Goal: Navigation & Orientation: Find specific page/section

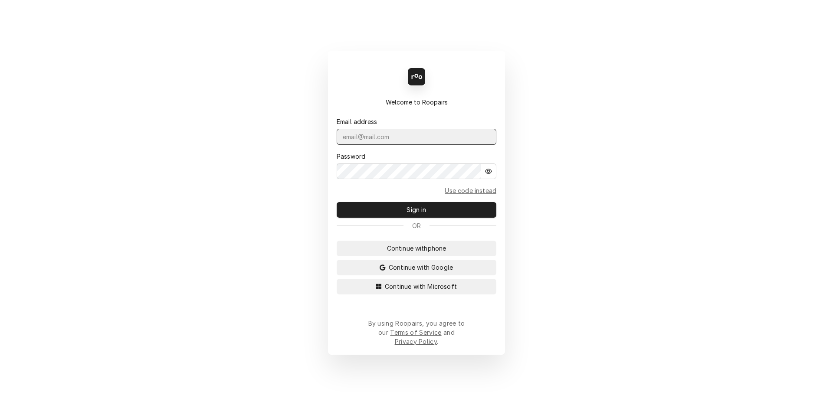
click at [363, 142] on input "Dynamic Content Wrapper" at bounding box center [417, 137] width 160 height 16
type input "David.s@daytodayhvac.com"
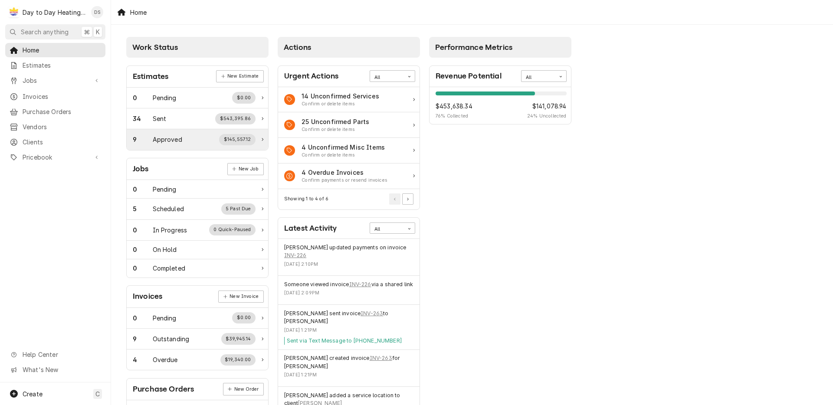
scroll to position [2, 0]
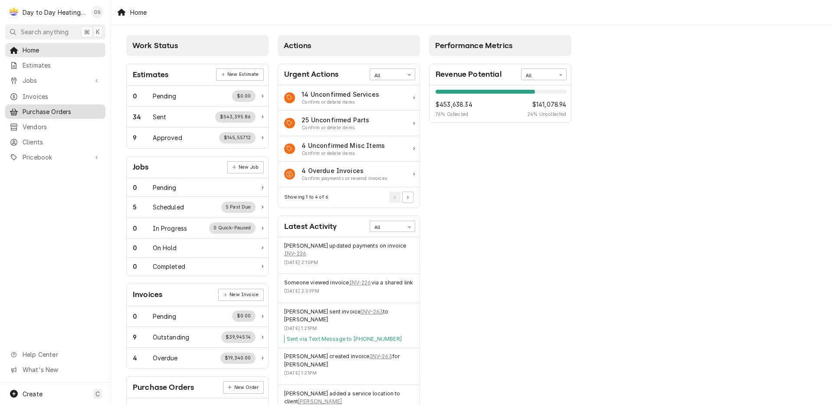
click at [53, 113] on div "Purchase Orders" at bounding box center [55, 111] width 97 height 11
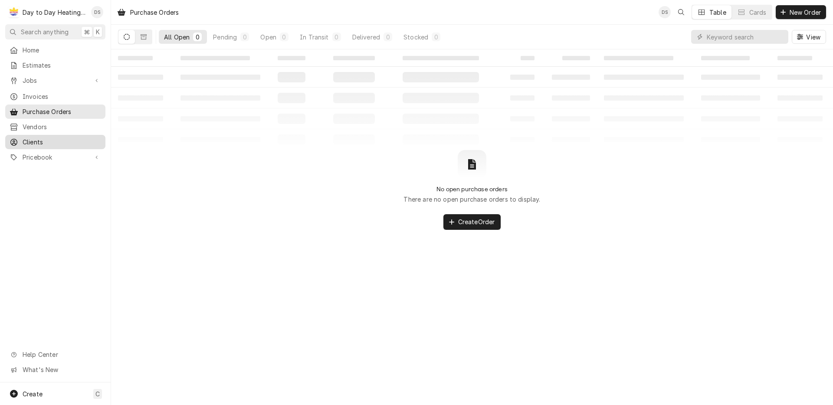
click at [58, 138] on span "Clients" at bounding box center [62, 142] width 79 height 9
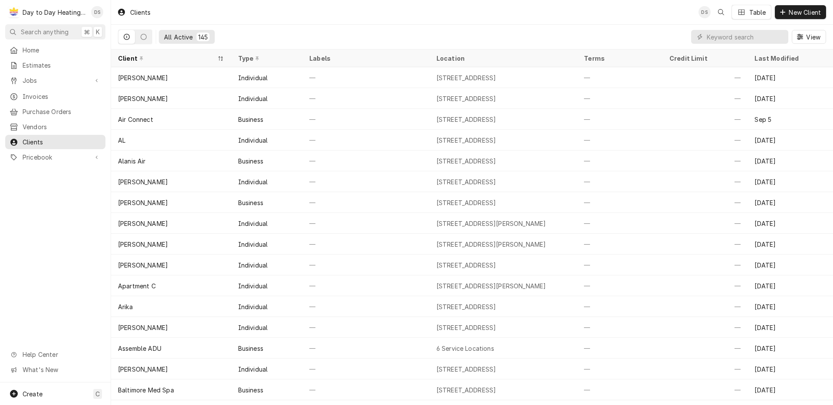
click at [69, 12] on div "Day to Day Heating and Cooling" at bounding box center [55, 12] width 64 height 9
click at [60, 158] on link "Pricebook" at bounding box center [55, 157] width 100 height 14
click at [58, 359] on span "Help Center" at bounding box center [62, 354] width 78 height 9
click at [59, 53] on div "Home" at bounding box center [55, 50] width 97 height 11
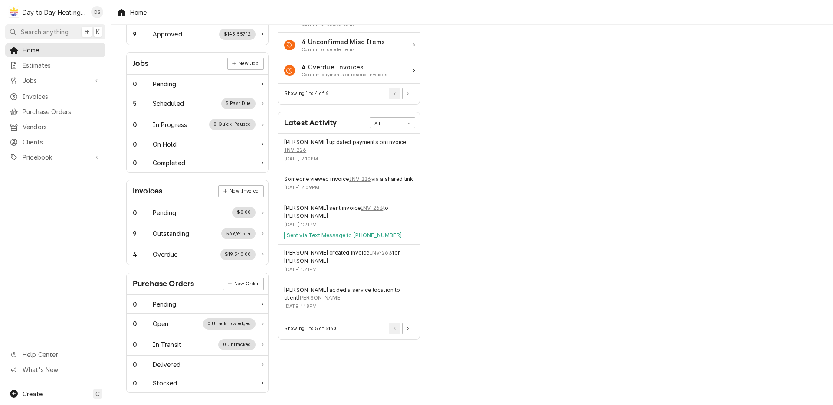
scroll to position [109, 0]
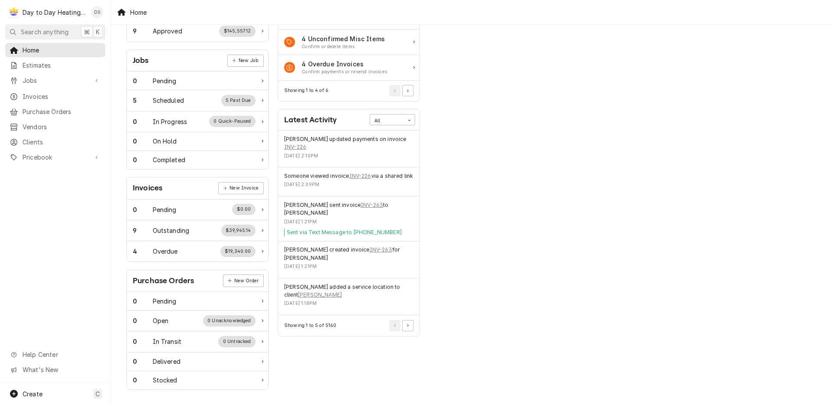
click at [137, 12] on div "Home" at bounding box center [132, 12] width 37 height 14
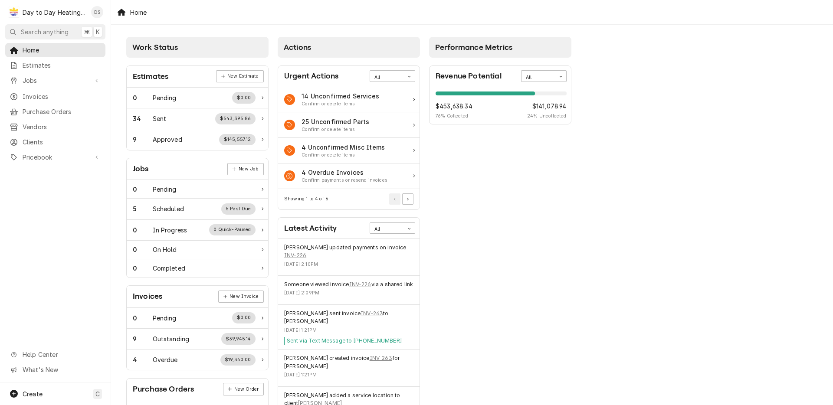
click at [18, 12] on div "Day to Day Heating and Cooling's Avatar" at bounding box center [14, 12] width 12 height 12
click at [97, 15] on div "David Silvestre's Avatar" at bounding box center [97, 12] width 12 height 12
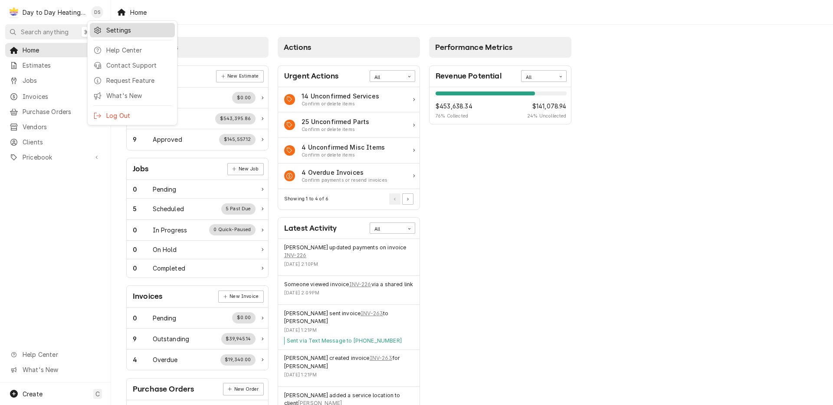
click at [118, 30] on div "Settings" at bounding box center [138, 30] width 65 height 9
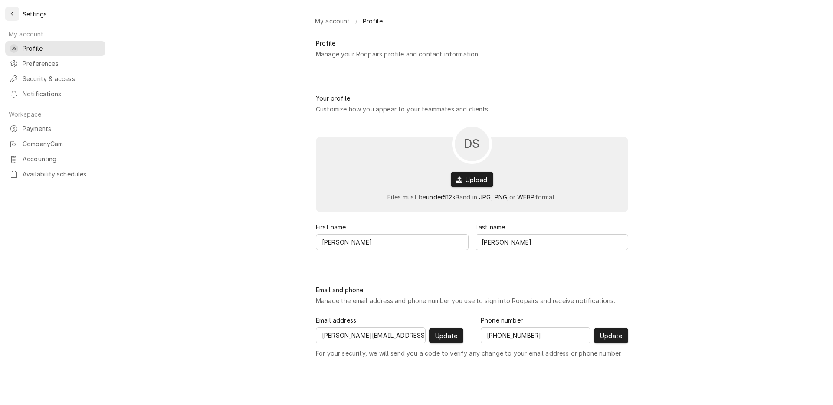
click at [15, 16] on div "Back to previous page" at bounding box center [12, 14] width 9 height 9
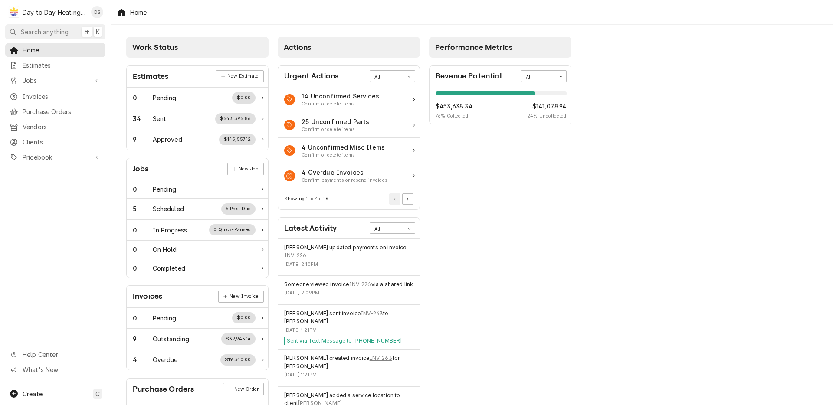
click at [97, 10] on div "David Silvestre's Avatar" at bounding box center [97, 12] width 12 height 12
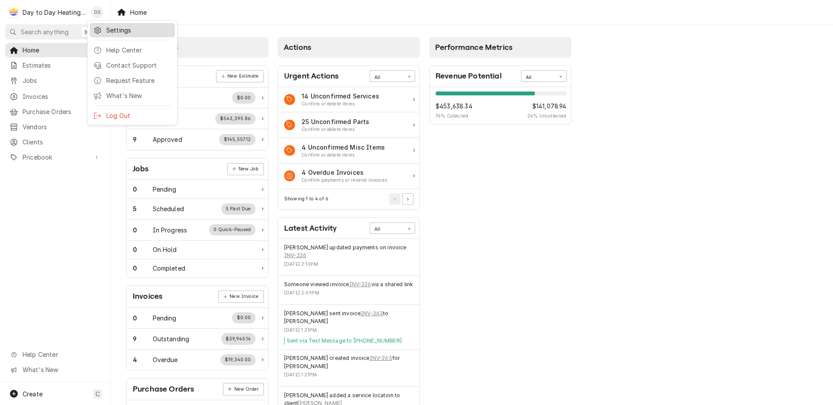
click at [106, 29] on div "Settings" at bounding box center [138, 30] width 65 height 9
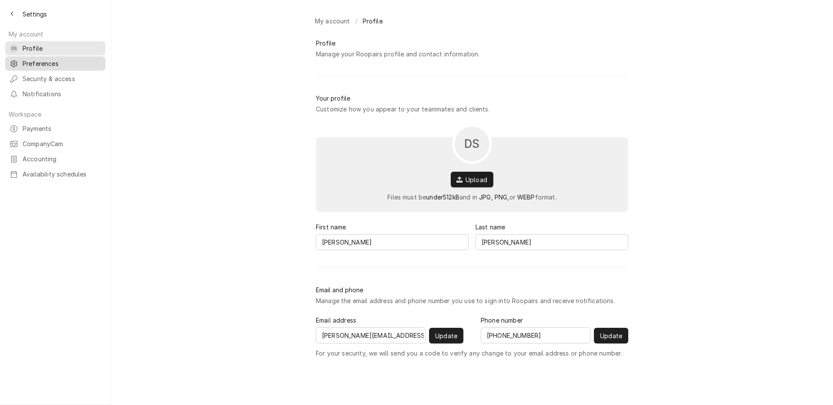
click at [63, 60] on span "Preferences" at bounding box center [62, 63] width 79 height 9
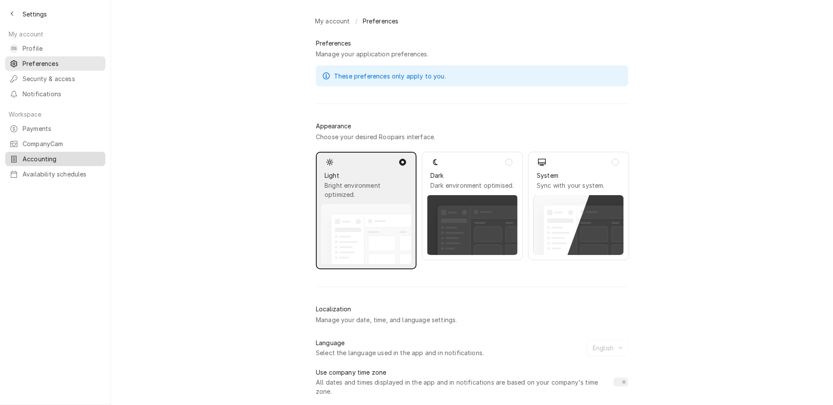
click at [56, 157] on div "Accounting" at bounding box center [55, 159] width 97 height 11
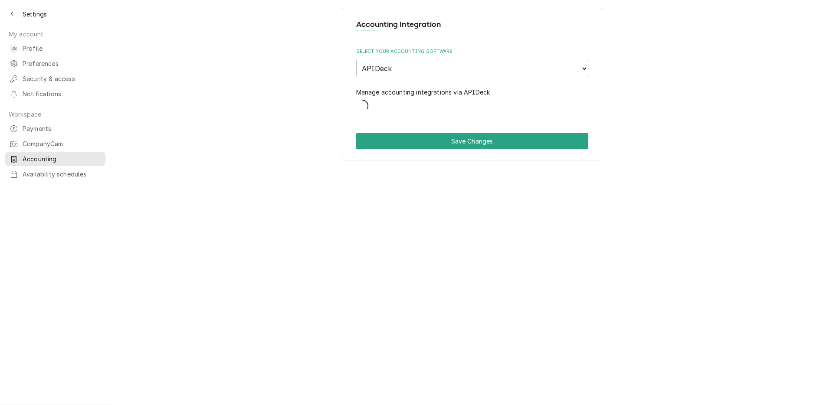
select select "5"
select select "72"
select select "1"
select select "67"
select select "25"
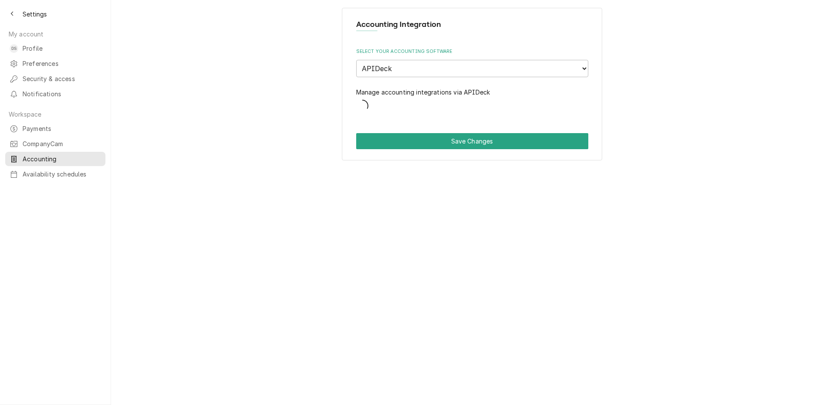
select select "42"
select select "61"
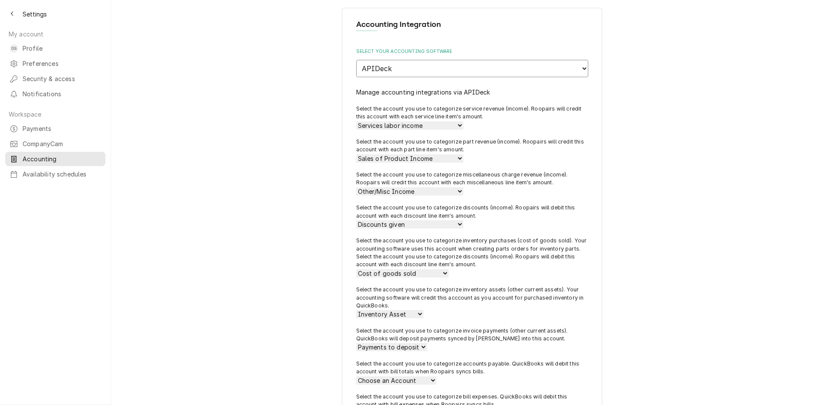
click at [420, 66] on select "None APIDeck QuickBooks Desktop" at bounding box center [472, 68] width 232 height 17
click at [356, 60] on select "None APIDeck QuickBooks Desktop" at bounding box center [472, 68] width 232 height 17
click at [444, 73] on select "None APIDeck QuickBooks Desktop" at bounding box center [472, 68] width 232 height 17
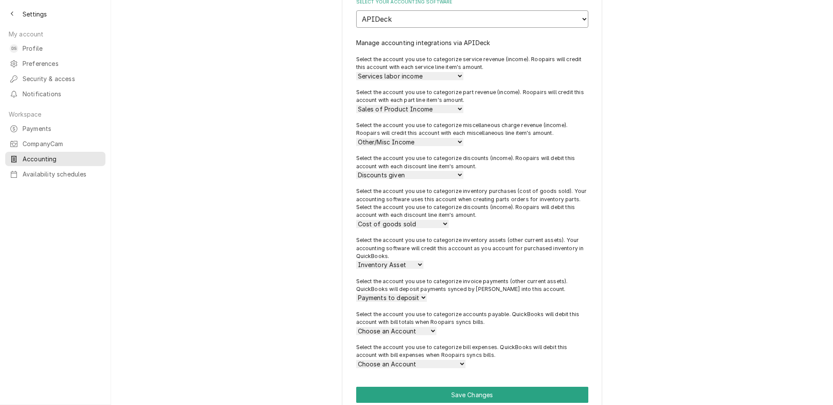
scroll to position [66, 0]
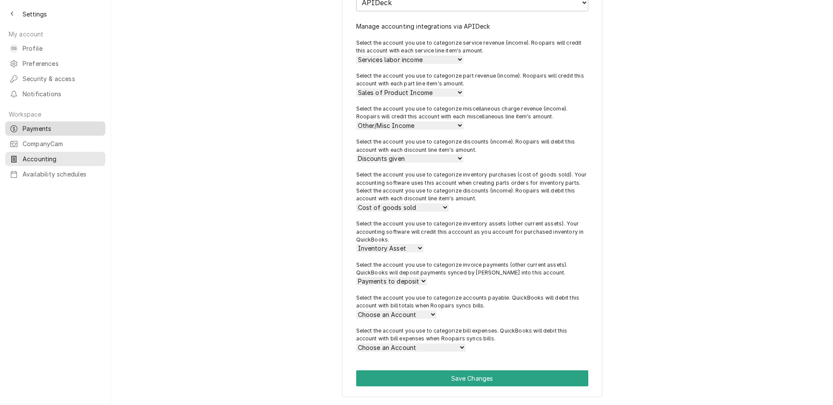
click at [66, 124] on span "Payments" at bounding box center [62, 128] width 79 height 9
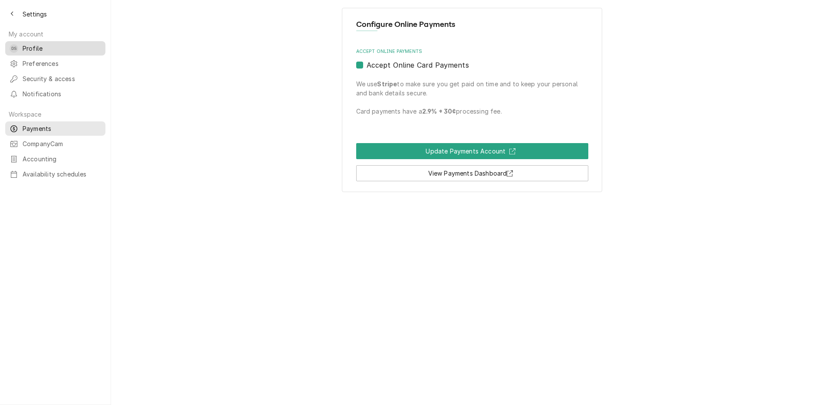
click at [56, 45] on span "Profile" at bounding box center [62, 48] width 79 height 9
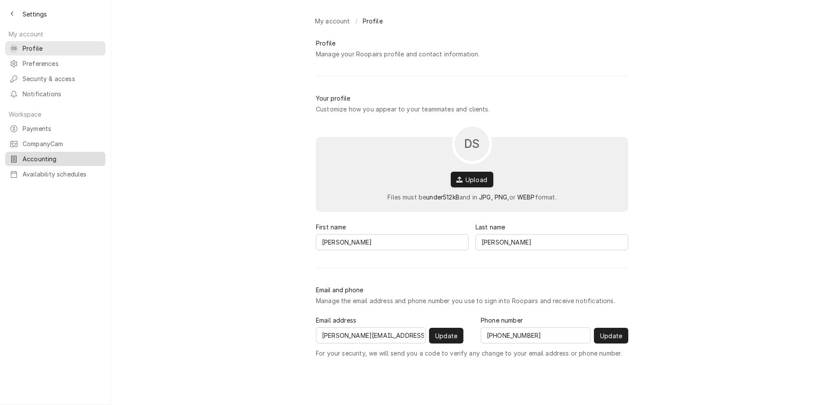
click at [57, 155] on span "Accounting" at bounding box center [62, 159] width 79 height 9
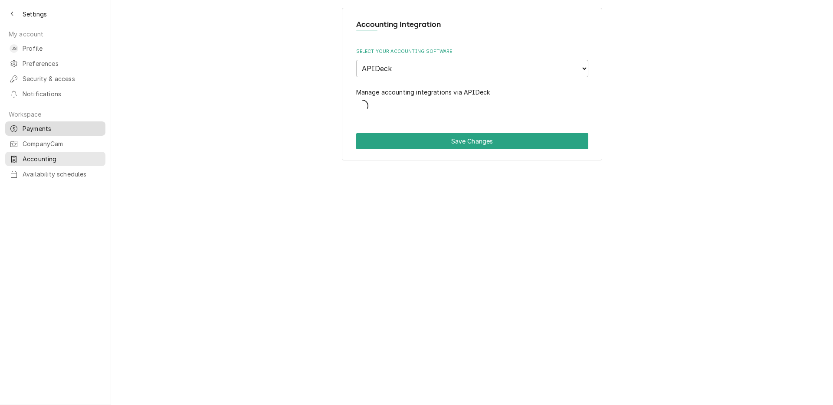
click at [64, 124] on span "Payments" at bounding box center [62, 128] width 79 height 9
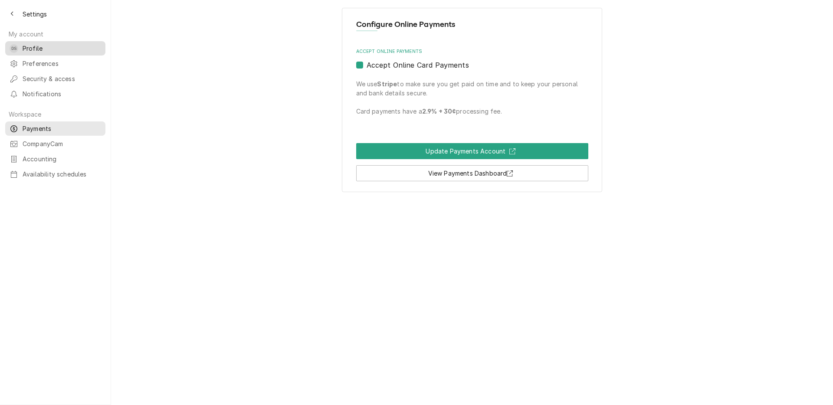
click at [58, 47] on span "Profile" at bounding box center [62, 48] width 79 height 9
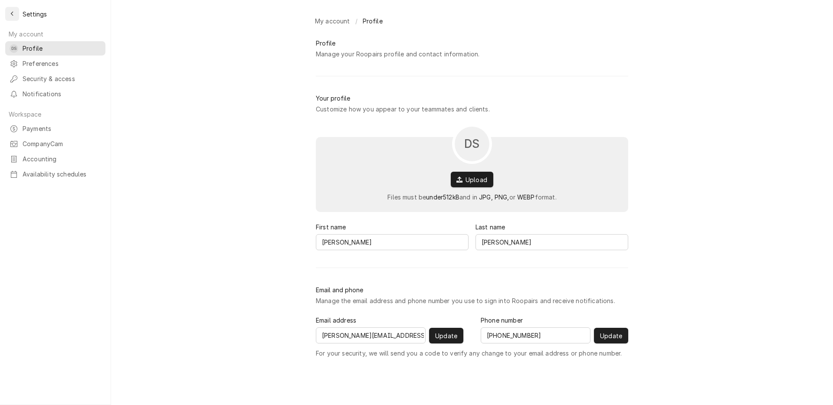
click at [14, 11] on div "Back to previous page" at bounding box center [12, 14] width 9 height 9
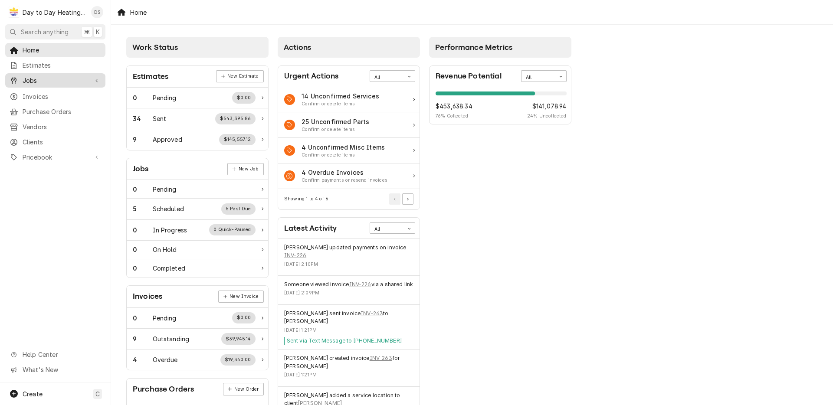
click at [70, 80] on span "Jobs" at bounding box center [56, 80] width 66 height 9
click at [69, 91] on span "Jobs" at bounding box center [62, 95] width 79 height 9
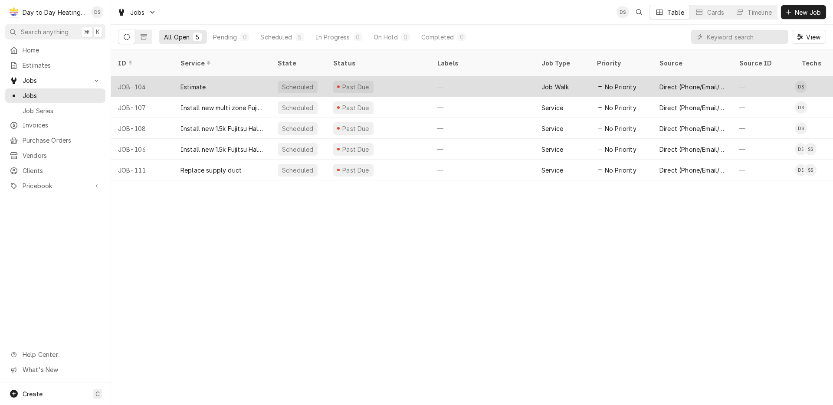
click at [393, 76] on div "Past Due" at bounding box center [378, 86] width 104 height 21
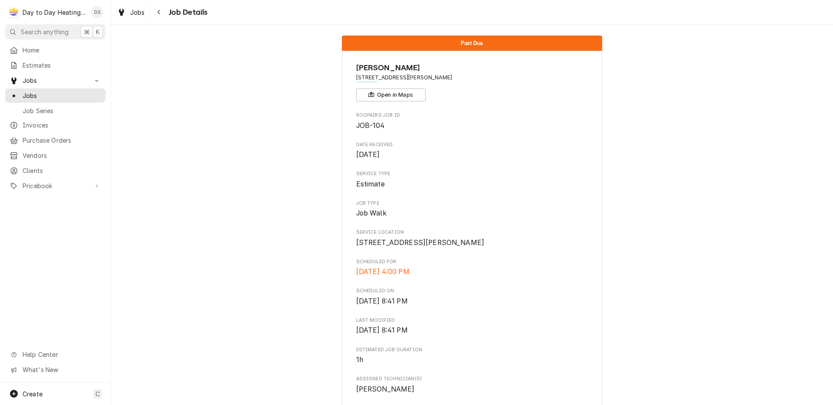
scroll to position [12, 0]
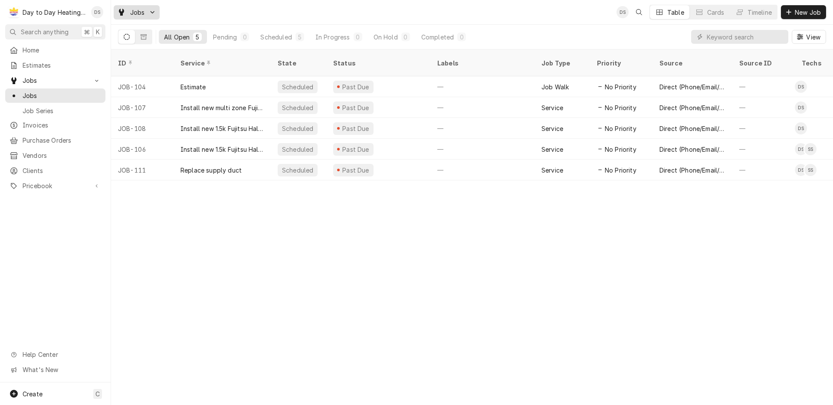
click at [151, 10] on icon "Dynamic Content Wrapper" at bounding box center [152, 12] width 5 height 5
click at [151, 47] on div "Job Series" at bounding box center [155, 45] width 69 height 9
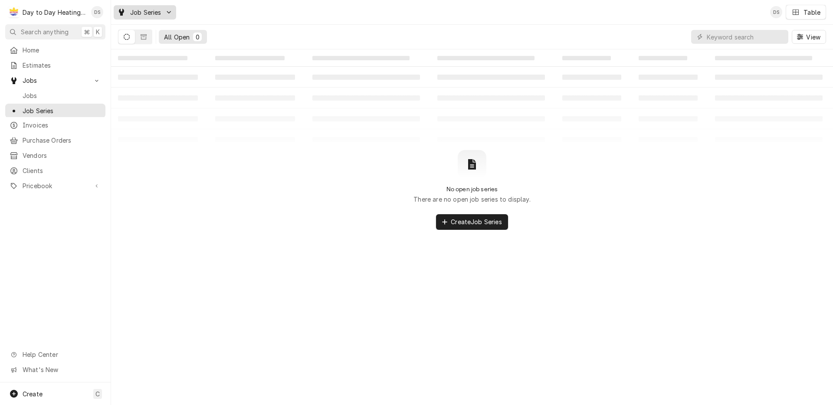
click at [147, 6] on link "Job Series" at bounding box center [145, 12] width 63 height 14
click at [150, 25] on div "Jobs" at bounding box center [156, 30] width 74 height 11
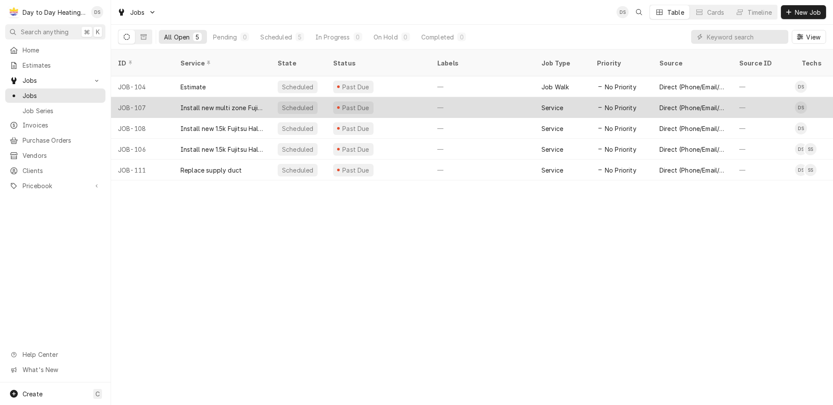
click at [429, 97] on div "Past Due" at bounding box center [378, 107] width 104 height 21
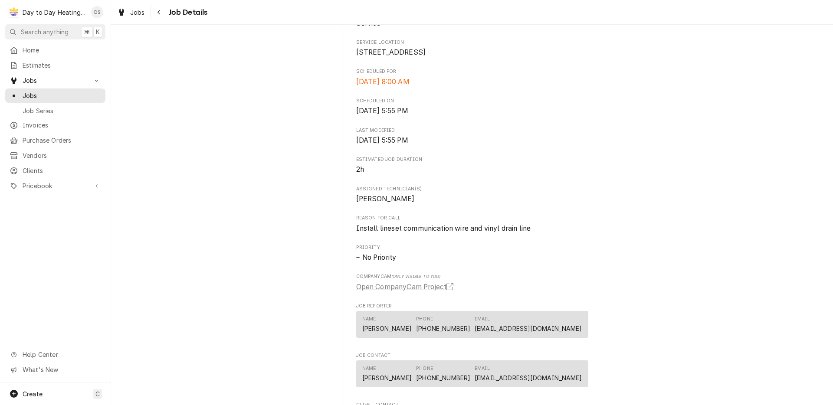
scroll to position [245, 0]
click at [45, 76] on span "Jobs" at bounding box center [56, 80] width 66 height 9
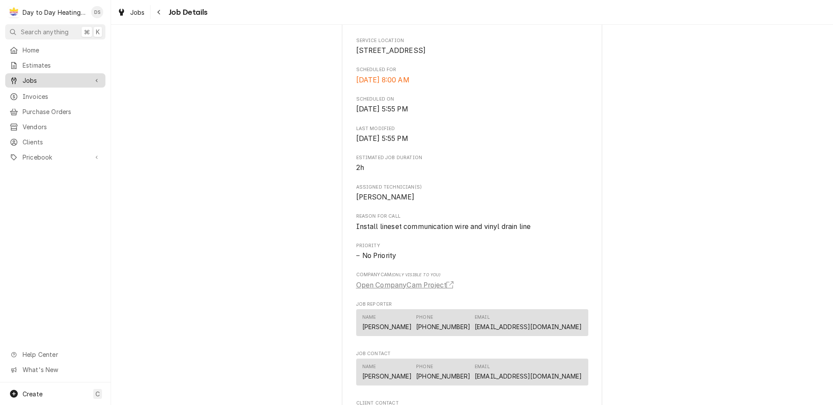
click at [84, 80] on span "Jobs" at bounding box center [56, 80] width 66 height 9
click at [95, 80] on div "Dynamic Content Wrapper" at bounding box center [96, 80] width 9 height 9
click at [57, 97] on span "Jobs" at bounding box center [62, 95] width 79 height 9
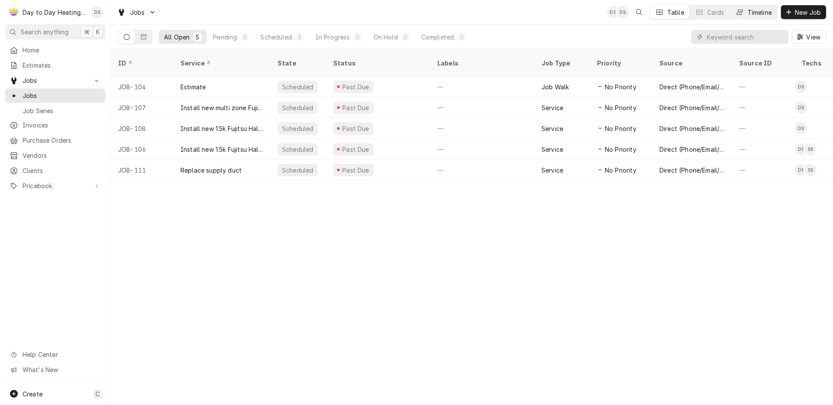
click at [744, 10] on button "Timeline" at bounding box center [754, 12] width 47 height 14
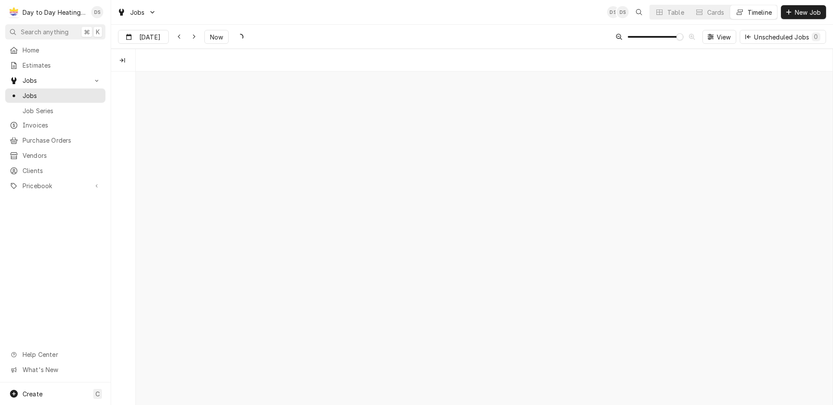
scroll to position [0, 13827]
click at [718, 10] on div "Cards" at bounding box center [716, 12] width 17 height 9
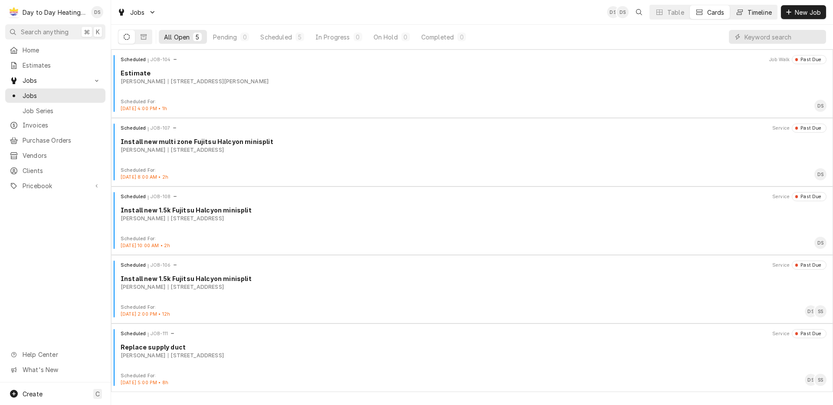
click at [749, 7] on button "Timeline" at bounding box center [754, 12] width 47 height 14
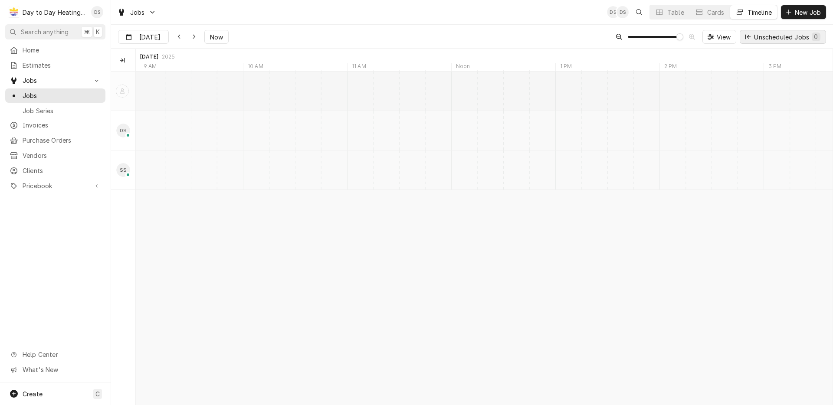
click at [770, 42] on button "Unscheduled Jobs 0" at bounding box center [783, 37] width 86 height 14
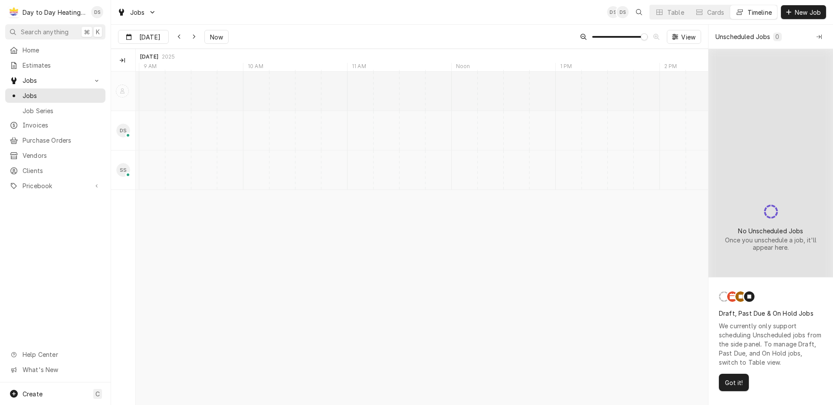
click at [796, 37] on div "Unscheduled Jobs 0" at bounding box center [763, 36] width 95 height 9
click at [829, 38] on div "Unscheduled Jobs 0" at bounding box center [770, 37] width 125 height 24
click at [683, 39] on span "View" at bounding box center [689, 37] width 18 height 9
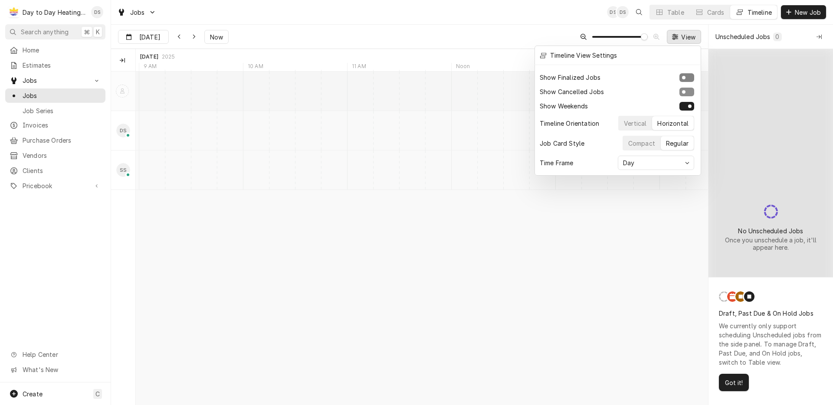
click at [688, 77] on button "Show Finalized Jobs" at bounding box center [687, 77] width 15 height 9
click at [691, 90] on button "Show Cancelled Jobs" at bounding box center [687, 92] width 15 height 9
click at [671, 160] on div "Day" at bounding box center [652, 162] width 61 height 9
click at [653, 229] on div "Month" at bounding box center [656, 227] width 68 height 9
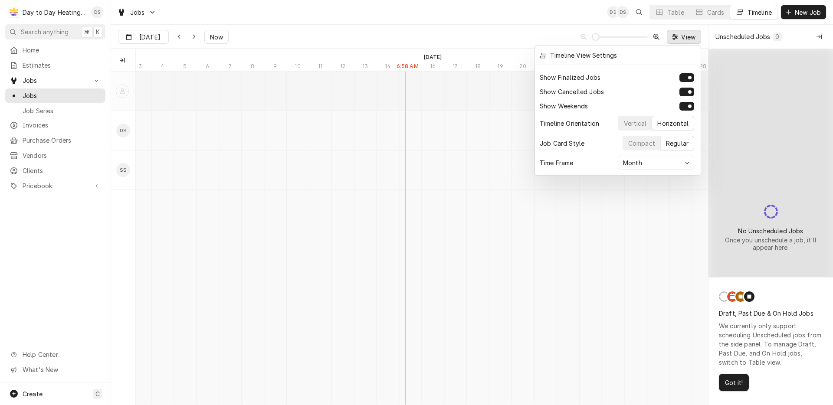
click at [462, 117] on div at bounding box center [416, 202] width 833 height 405
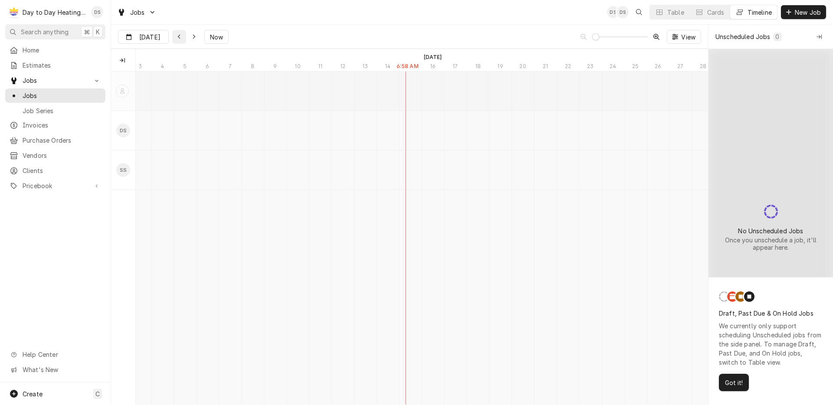
click at [184, 39] on div "Dynamic Content Wrapper" at bounding box center [179, 37] width 9 height 9
click at [186, 39] on button "Dynamic Content Wrapper" at bounding box center [179, 37] width 14 height 14
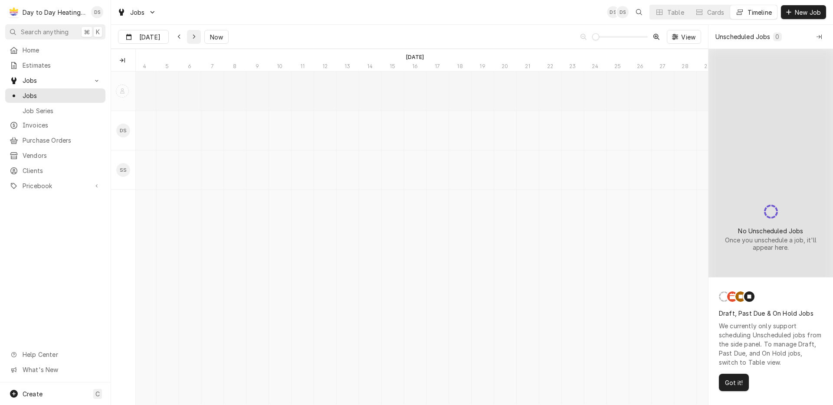
click at [198, 38] on div "Dynamic Content Wrapper" at bounding box center [194, 37] width 9 height 9
click at [201, 38] on button "Dynamic Content Wrapper" at bounding box center [194, 37] width 14 height 14
type input "Oct 4"
click at [56, 91] on span "Jobs" at bounding box center [62, 95] width 79 height 9
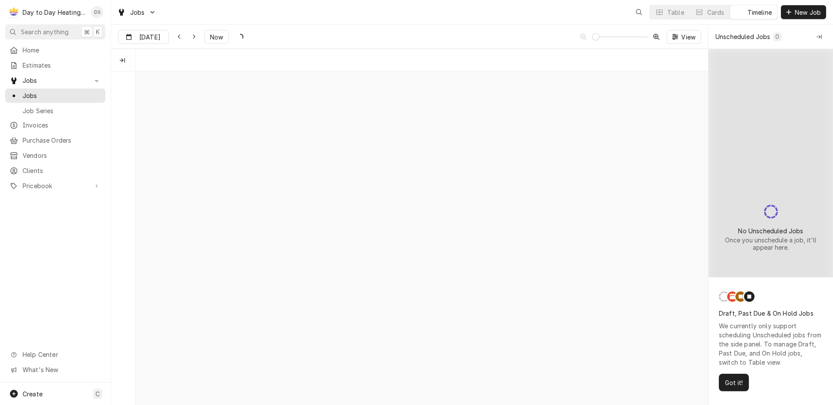
scroll to position [0, 11357]
click at [39, 80] on span "Jobs" at bounding box center [56, 80] width 66 height 9
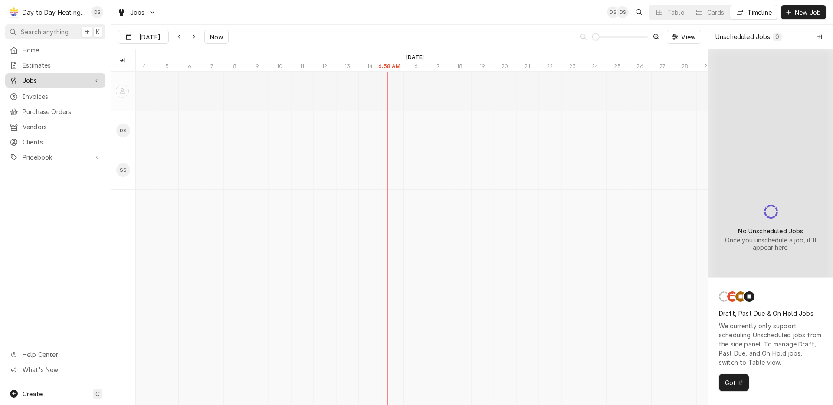
click at [39, 80] on span "Jobs" at bounding box center [56, 80] width 66 height 9
click at [39, 95] on span "Jobs" at bounding box center [62, 95] width 79 height 9
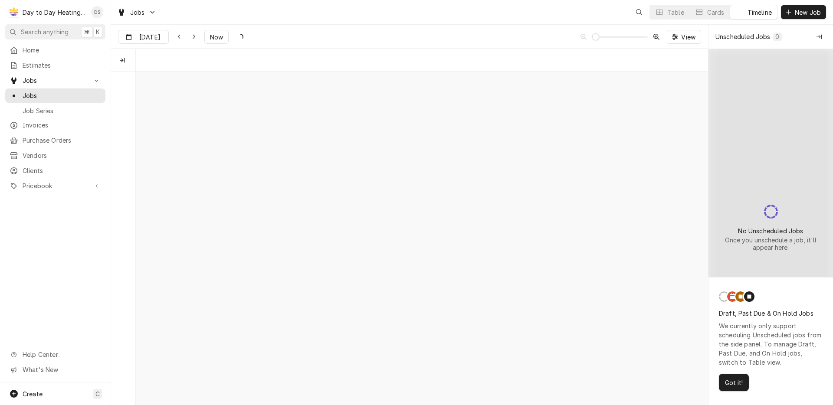
scroll to position [0, 11357]
click at [72, 50] on span "Home" at bounding box center [62, 50] width 79 height 9
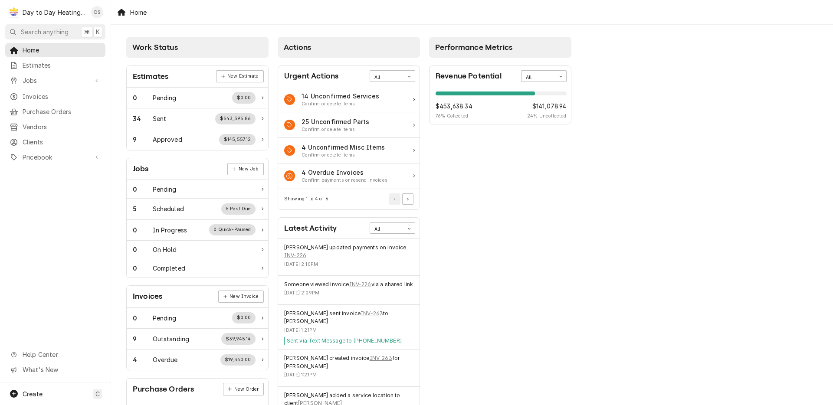
click at [463, 115] on span "76 % Collected" at bounding box center [454, 116] width 37 height 7
drag, startPoint x: 477, startPoint y: 105, endPoint x: 432, endPoint y: 107, distance: 44.3
click at [432, 107] on div "76% $453,638.34 76 % Collected $141,078.94 24 % Uncollected" at bounding box center [501, 105] width 142 height 37
click at [459, 120] on div "76% $453,638.34 76 % Collected $141,078.94 24 % Uncollected" at bounding box center [501, 105] width 142 height 37
drag, startPoint x: 473, startPoint y: 116, endPoint x: 442, endPoint y: 109, distance: 31.6
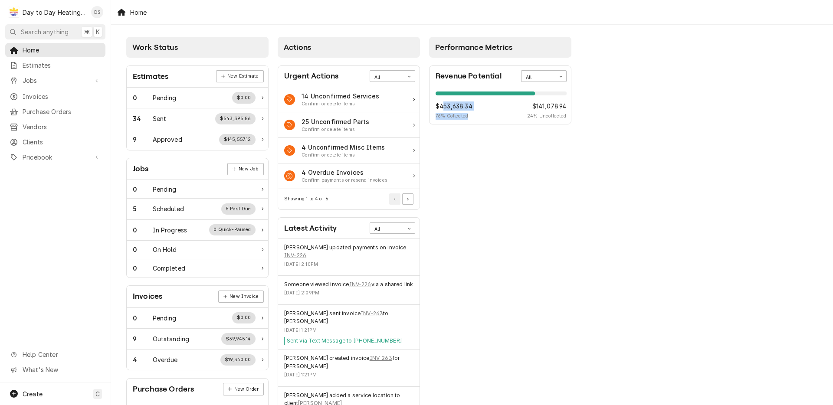
click at [442, 109] on div "$453,638.34 76 % Collected" at bounding box center [454, 111] width 37 height 18
click at [173, 123] on div "34 Sent $543,395.86" at bounding box center [194, 118] width 123 height 11
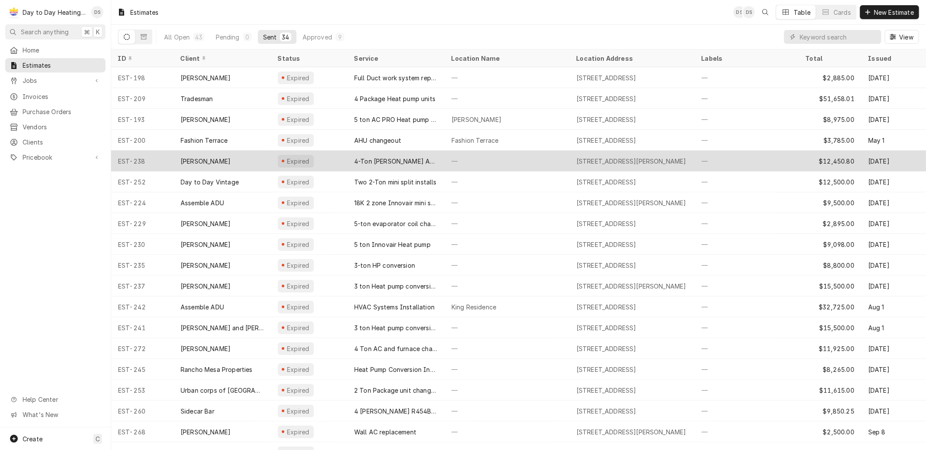
click at [533, 161] on div "—" at bounding box center [506, 161] width 125 height 21
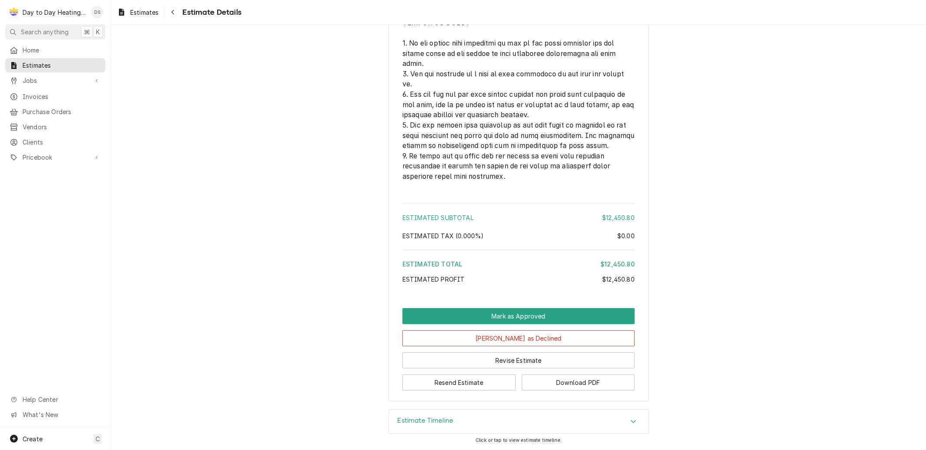
scroll to position [2366, 0]
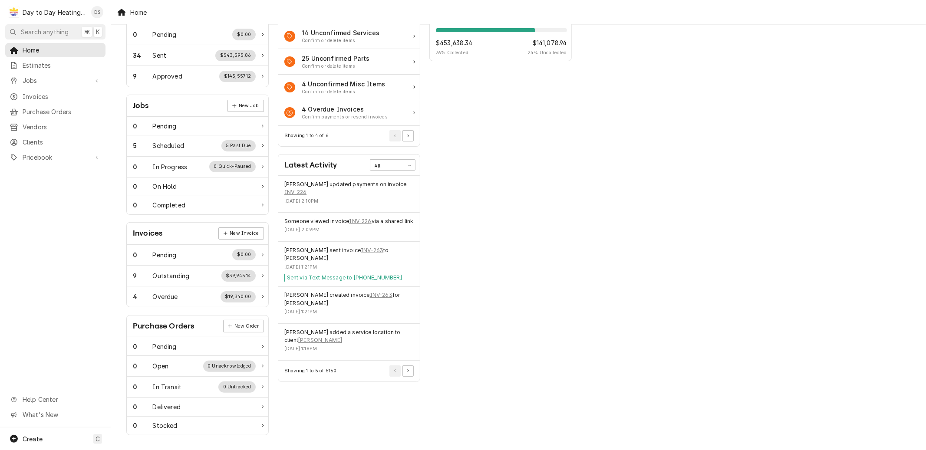
scroll to position [64, 0]
click at [197, 279] on div "9 Outstanding $39,945.14" at bounding box center [194, 275] width 123 height 11
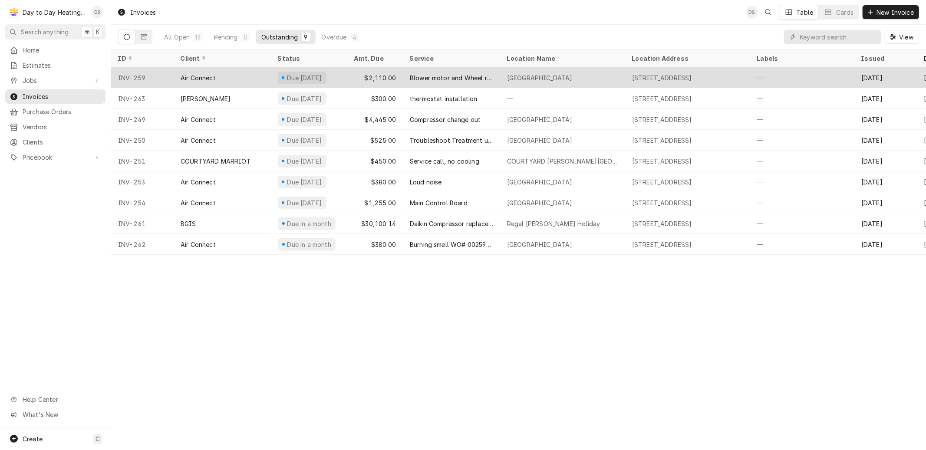
click at [513, 79] on div "[GEOGRAPHIC_DATA]" at bounding box center [540, 77] width 66 height 9
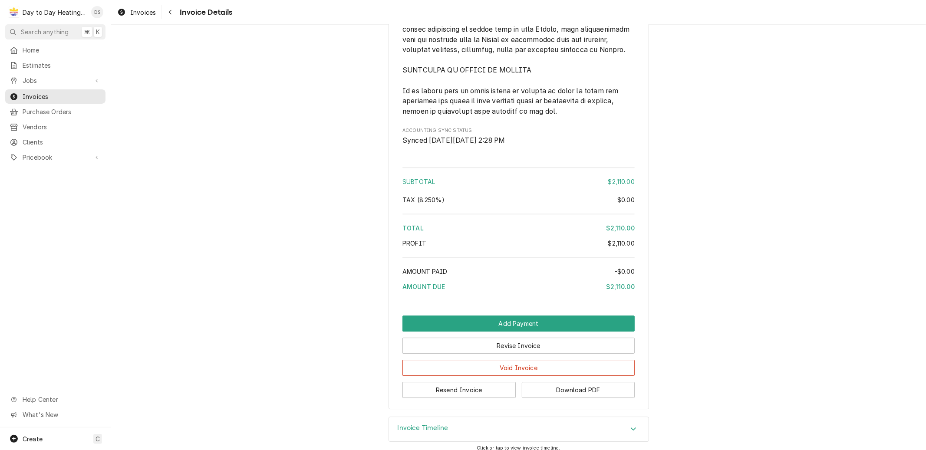
scroll to position [2104, 0]
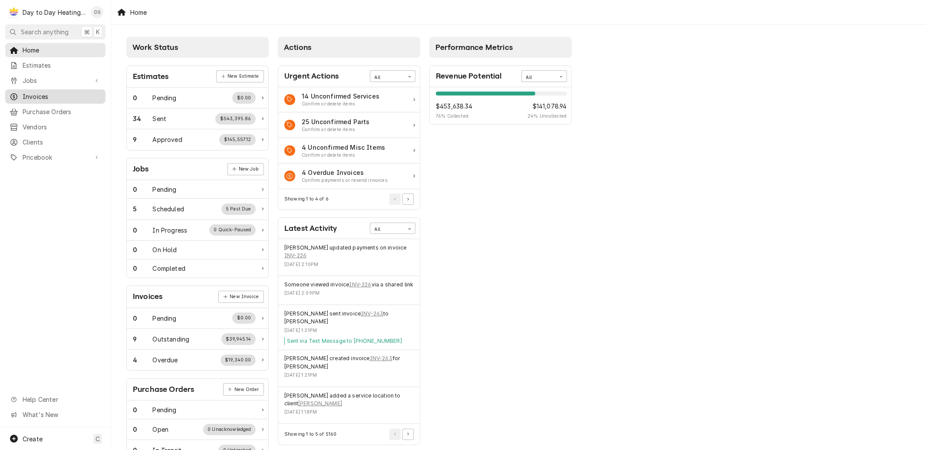
click at [34, 94] on span "Invoices" at bounding box center [62, 96] width 79 height 9
